Goal: Task Accomplishment & Management: Use online tool/utility

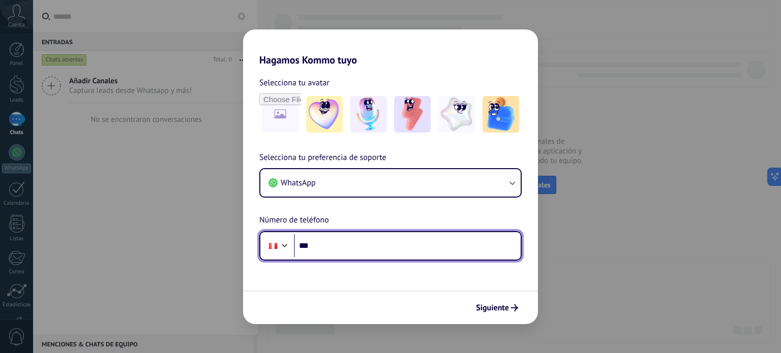
click at [405, 253] on input "***" at bounding box center [407, 245] width 227 height 23
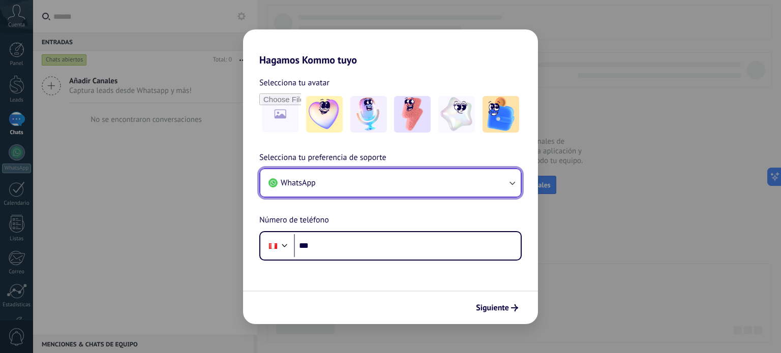
click at [495, 176] on button "WhatsApp" at bounding box center [390, 182] width 260 height 27
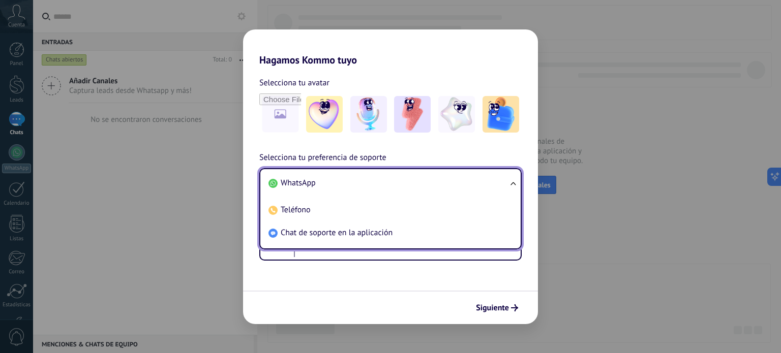
click at [495, 176] on li "WhatsApp" at bounding box center [388, 183] width 248 height 23
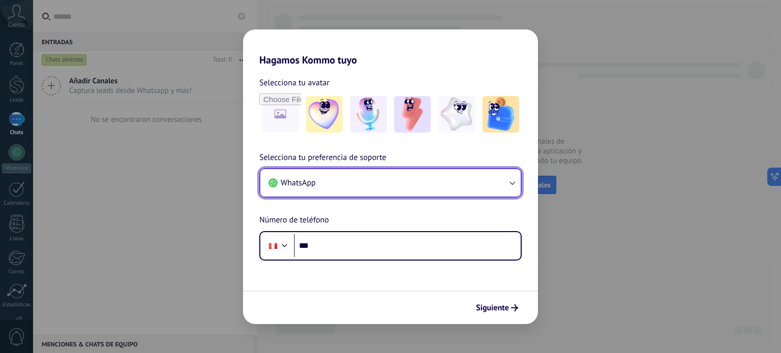
click at [495, 176] on button "WhatsApp" at bounding box center [390, 182] width 260 height 27
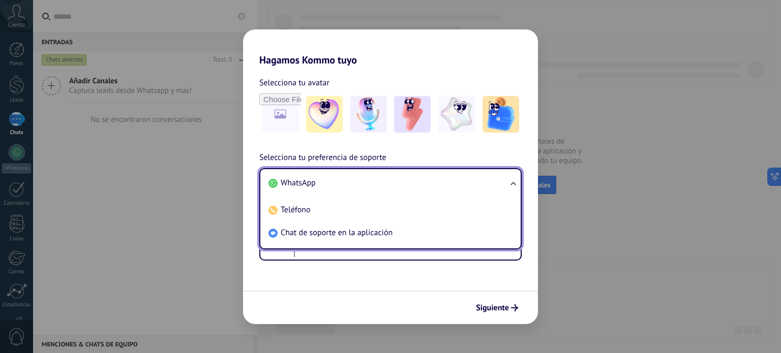
click at [495, 176] on li "WhatsApp" at bounding box center [388, 183] width 248 height 23
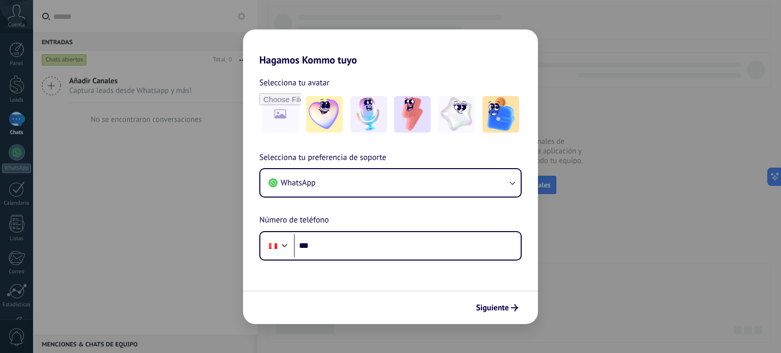
click at [181, 90] on div "Hagamos Kommo tuyo Selecciona tu avatar Selecciona tu preferencia de soporte Wh…" at bounding box center [390, 176] width 781 height 353
